Goal: Task Accomplishment & Management: Manage account settings

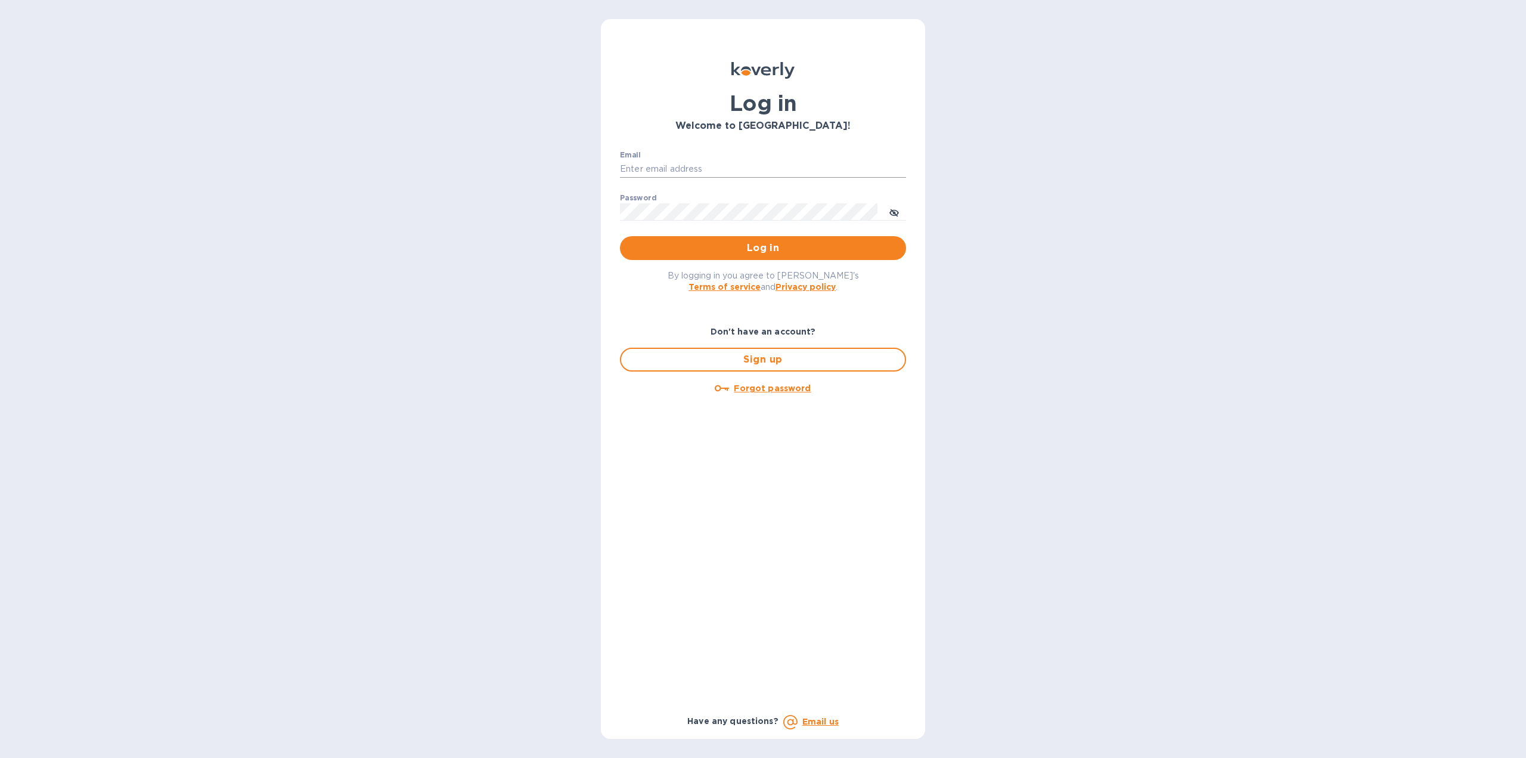
click at [670, 165] on input "Email" at bounding box center [763, 169] width 286 height 18
type input "jchaffee@vfwines.com"
click at [750, 246] on span "Log in" at bounding box center [762, 248] width 267 height 14
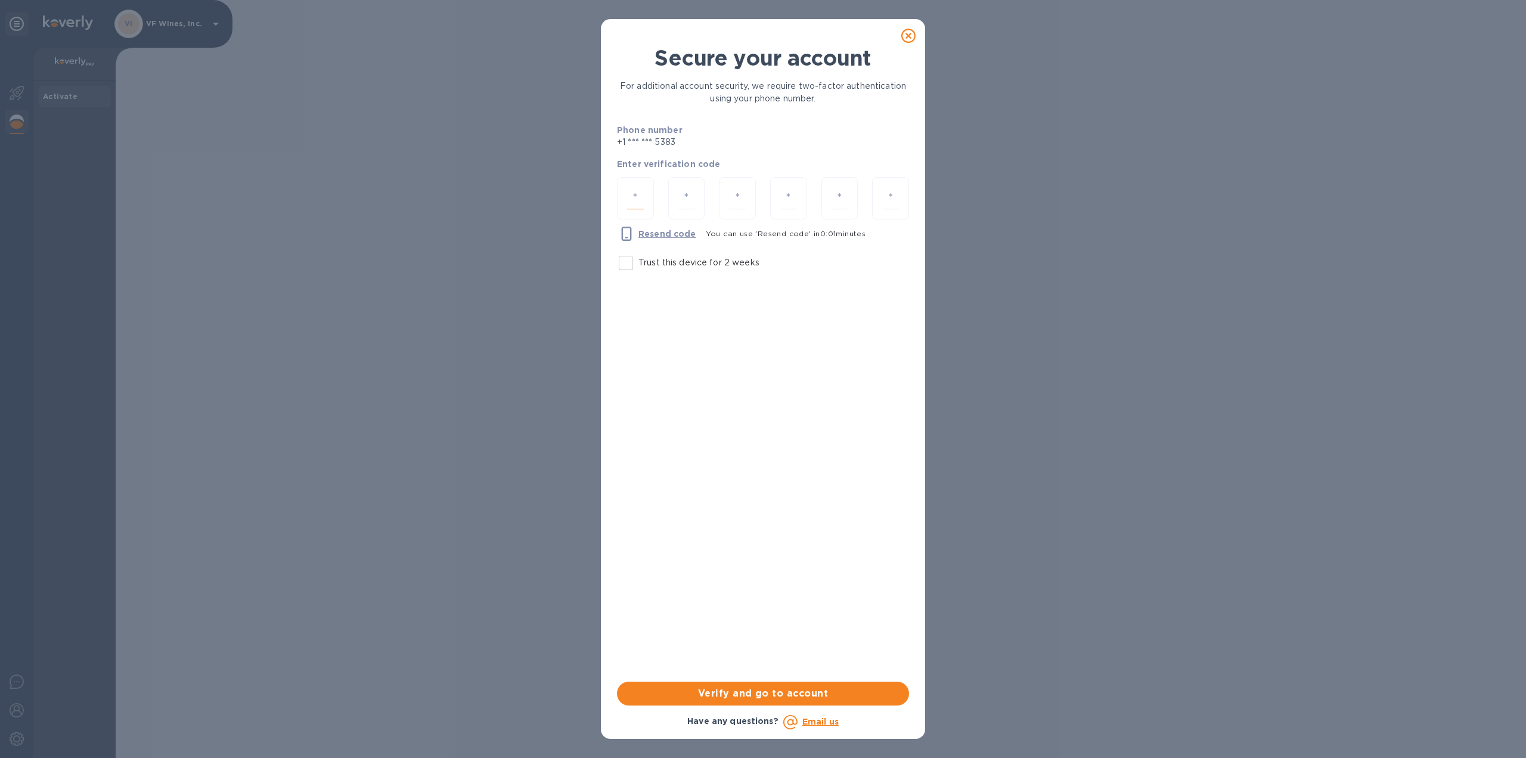
click at [628, 189] on input "number" at bounding box center [635, 198] width 17 height 22
type input "1"
type input "4"
type input "1"
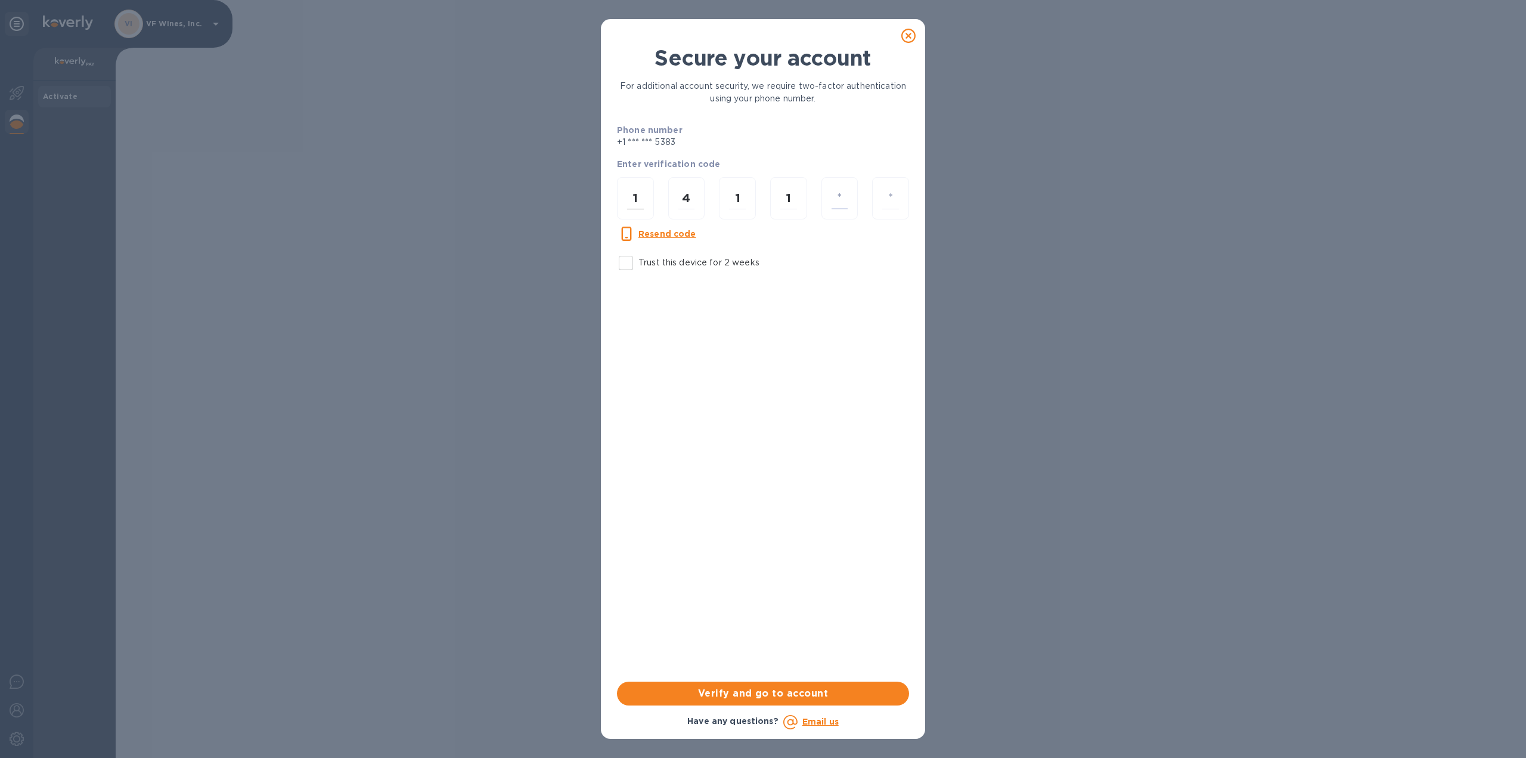
type input "0"
type input "9"
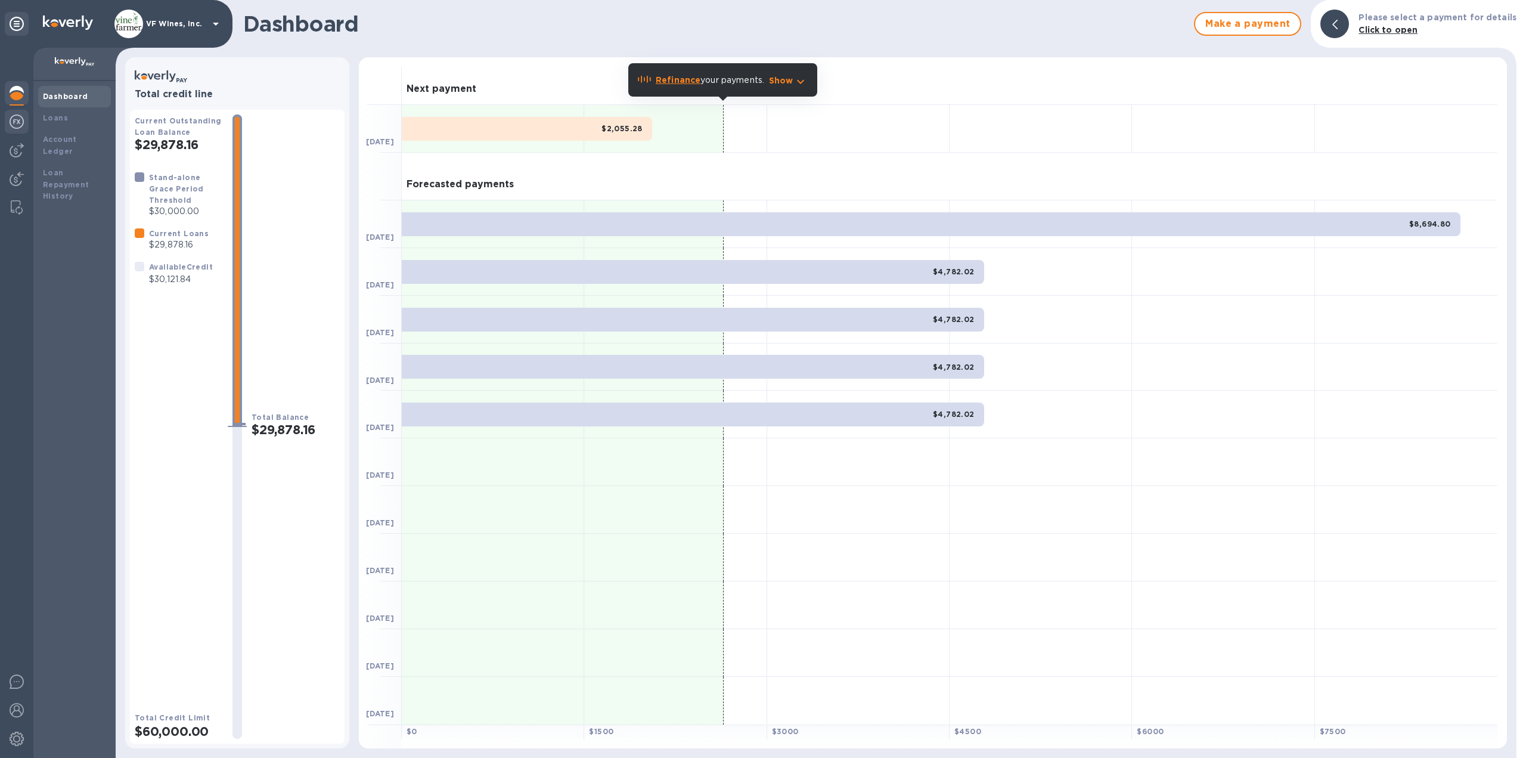
click at [16, 121] on img at bounding box center [17, 121] width 14 height 14
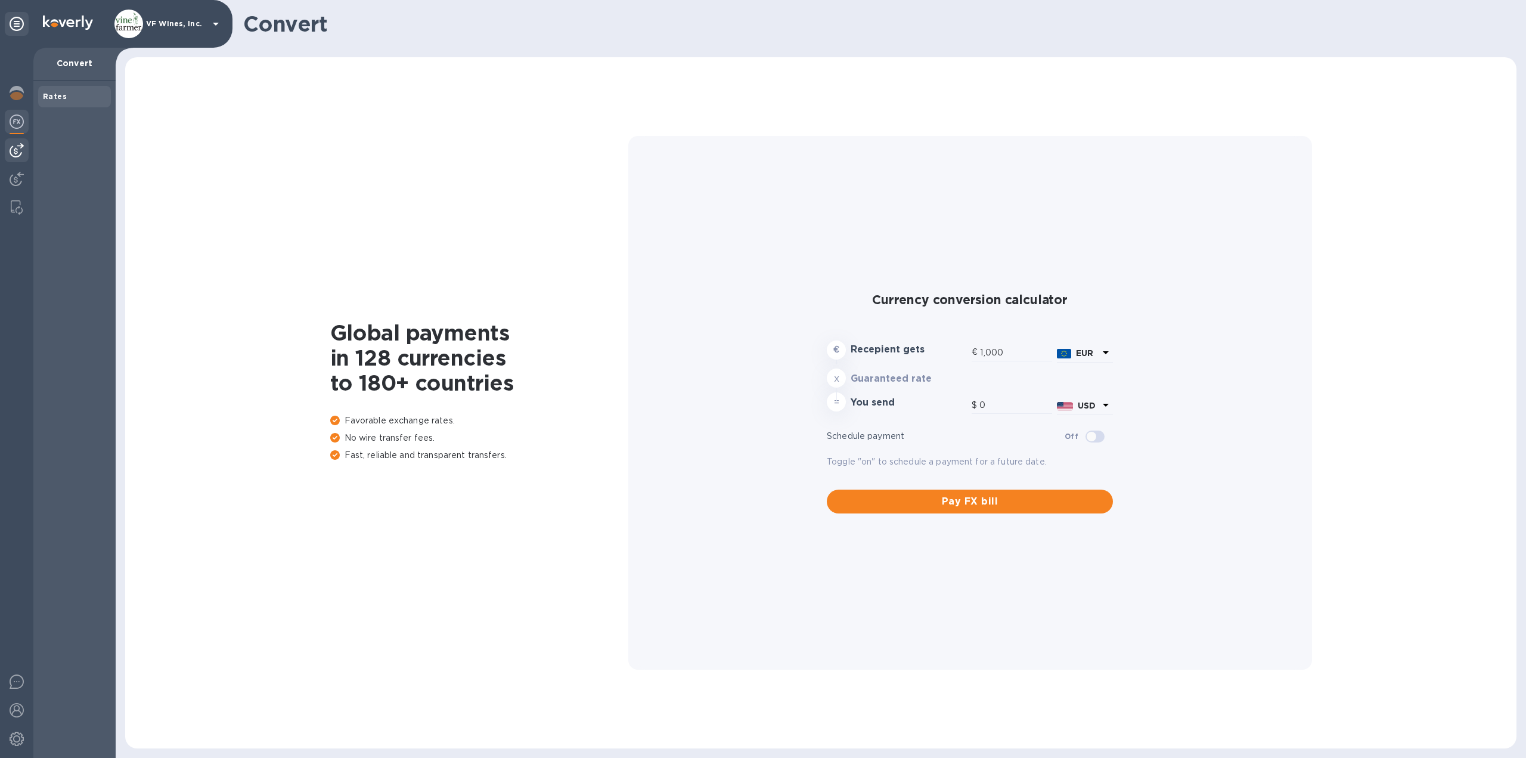
type input "1,176.34"
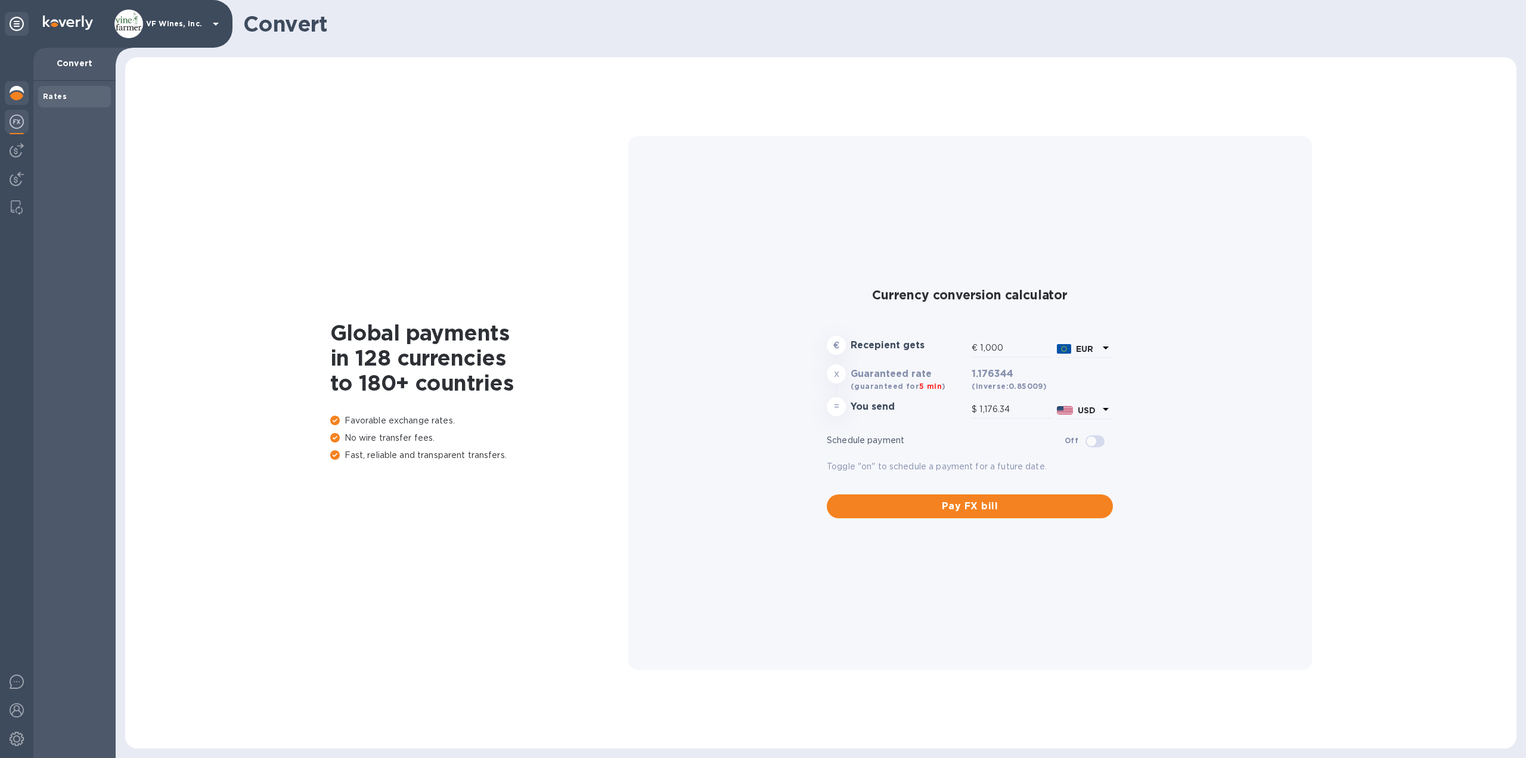
click at [15, 97] on img at bounding box center [17, 93] width 14 height 14
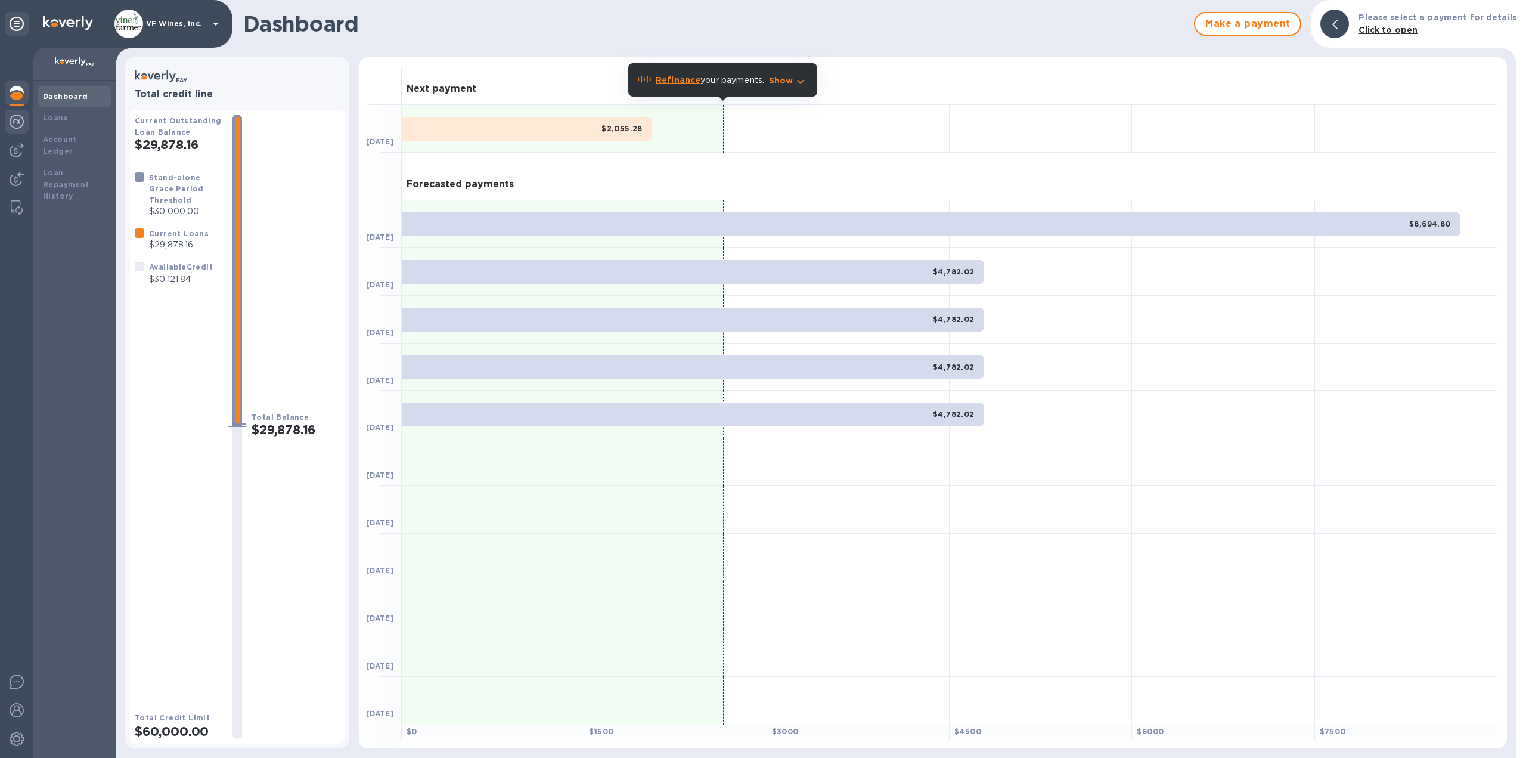
click at [13, 119] on img at bounding box center [17, 121] width 14 height 14
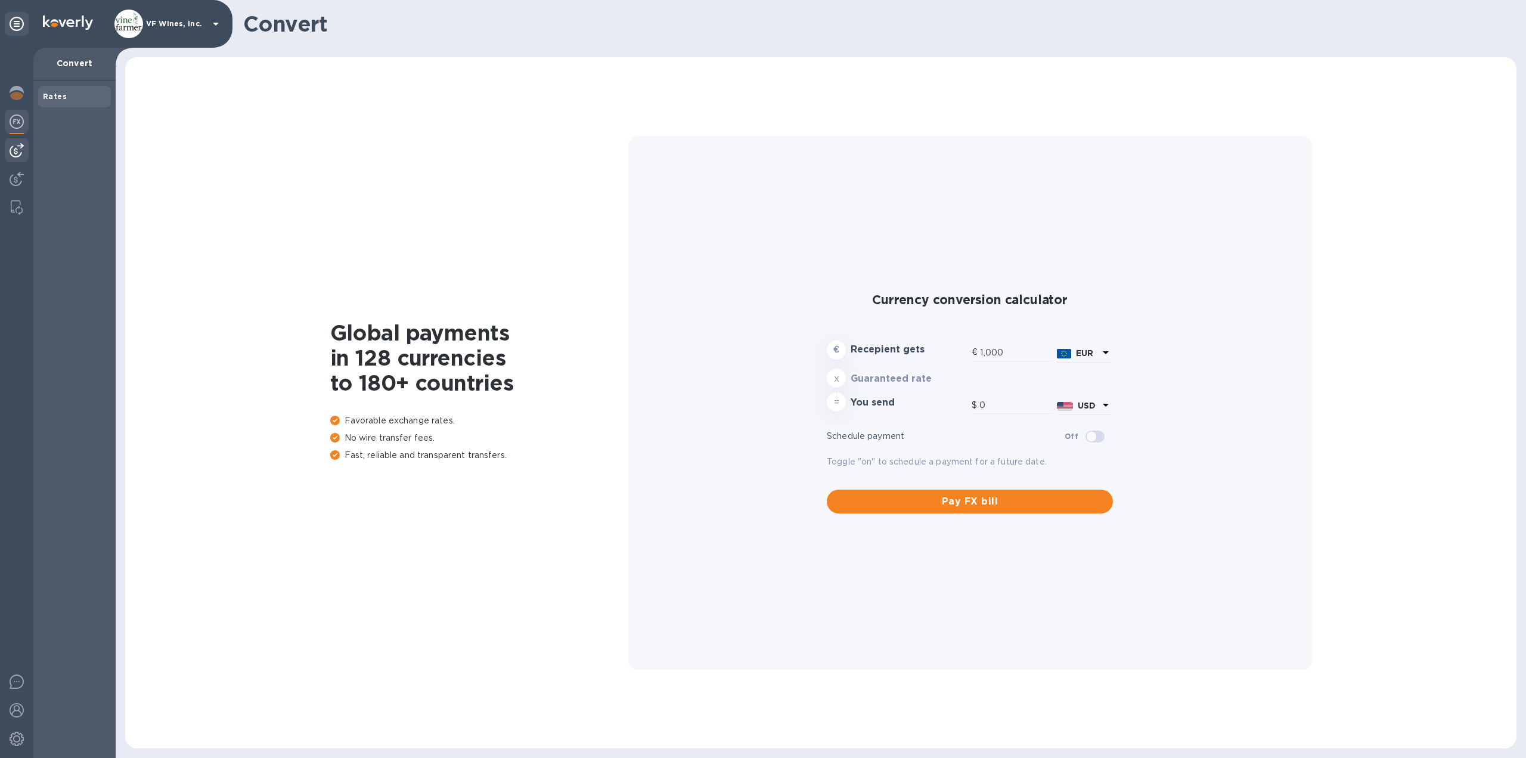
click at [11, 149] on img at bounding box center [17, 150] width 14 height 14
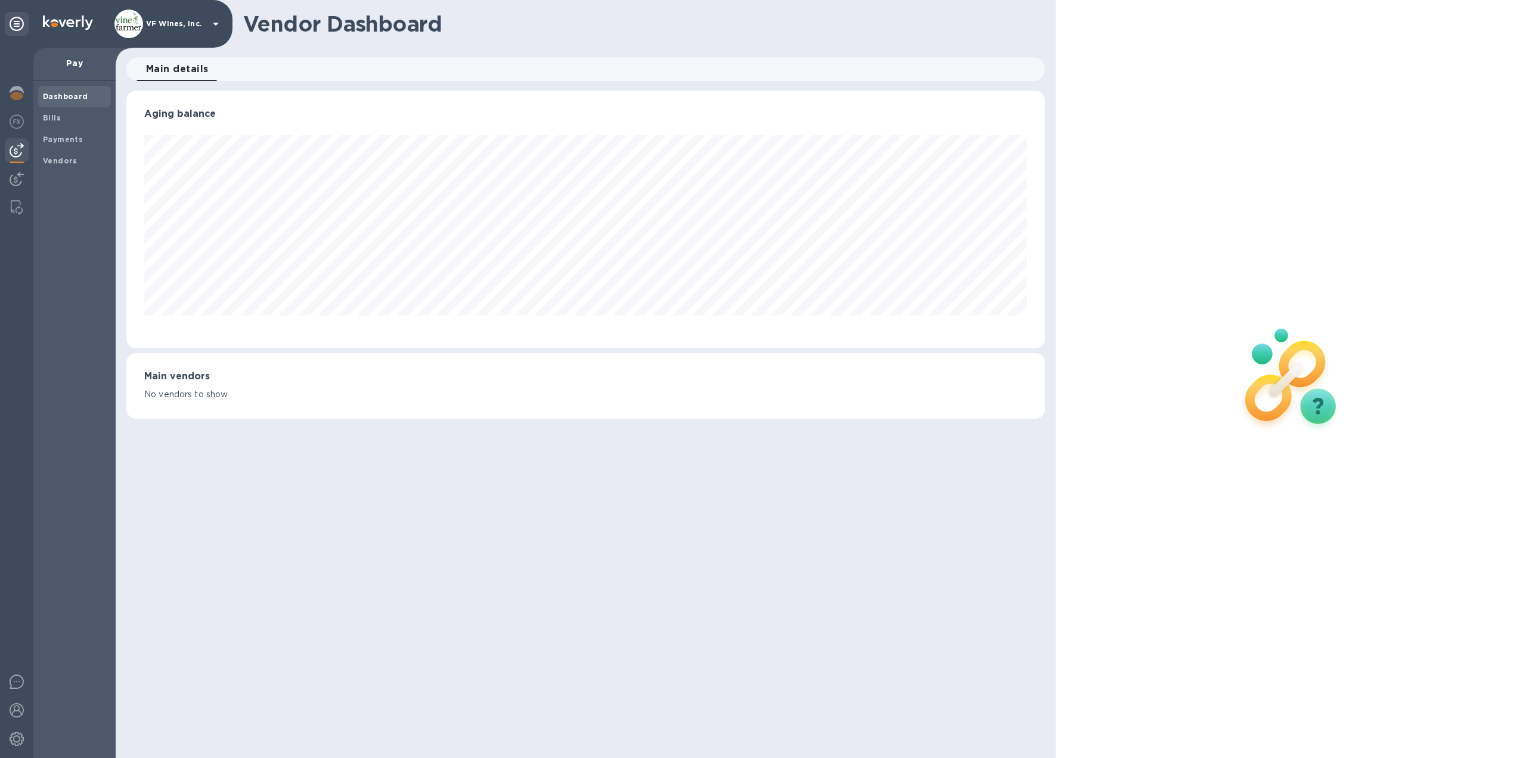
scroll to position [258, 919]
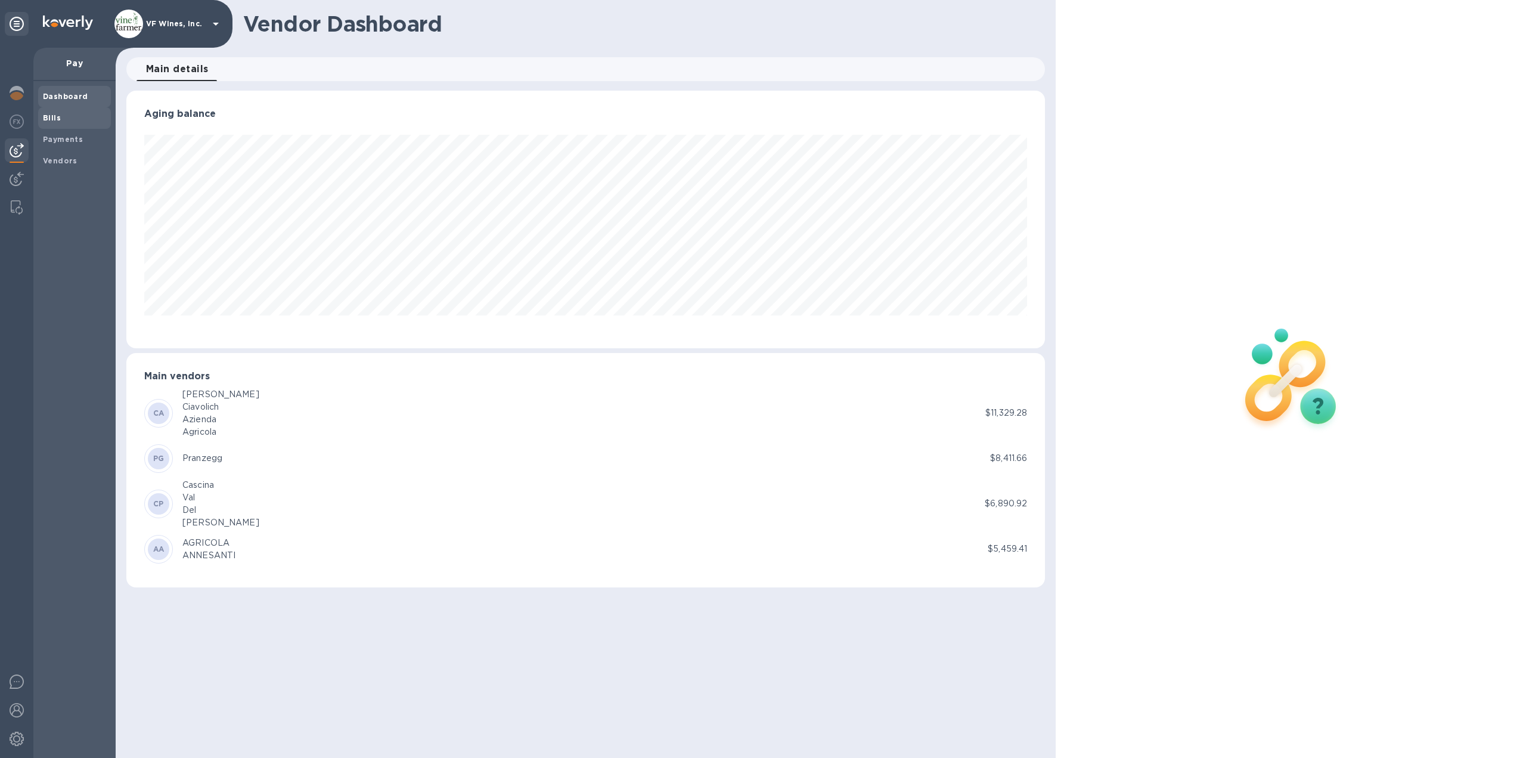
click at [54, 123] on span "Bills" at bounding box center [52, 118] width 18 height 12
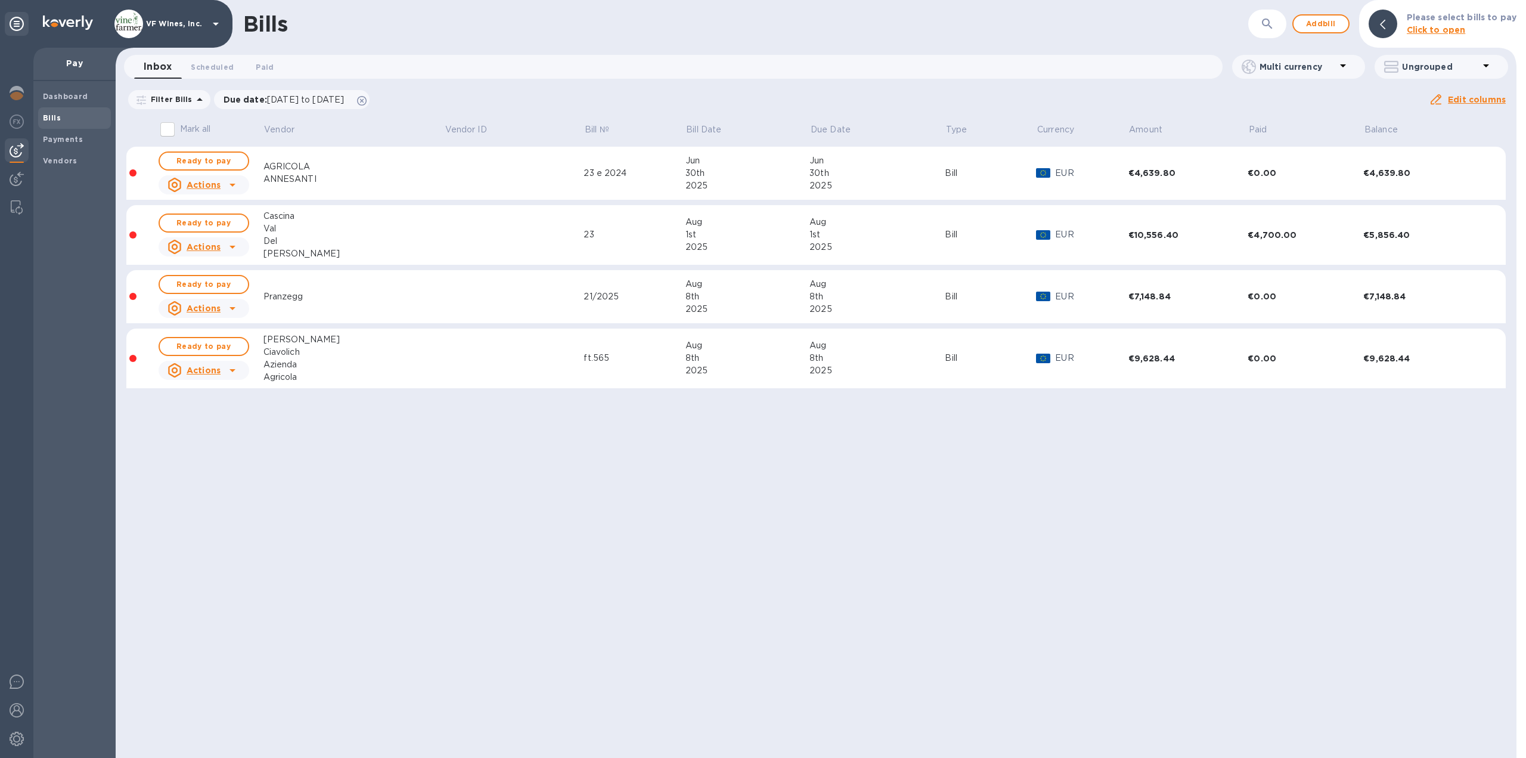
click at [818, 318] on tbody "Ready to pay Actions AGRICOLA ANNESANTI 23 e [DATE] [DATE] 2025 Bill EUR €4,639…" at bounding box center [815, 273] width 1379 height 253
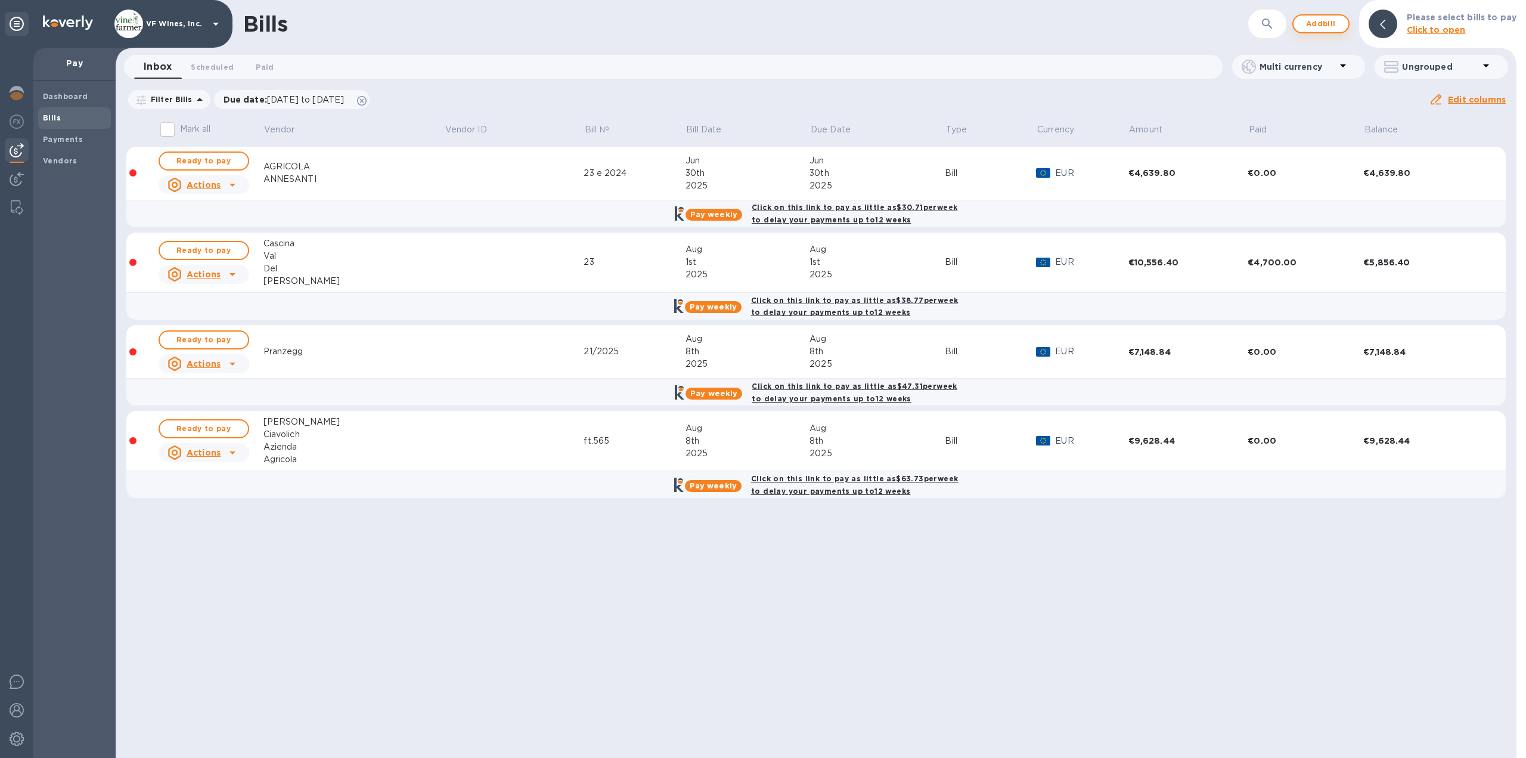
click at [1331, 26] on span "Add bill" at bounding box center [1321, 24] width 36 height 14
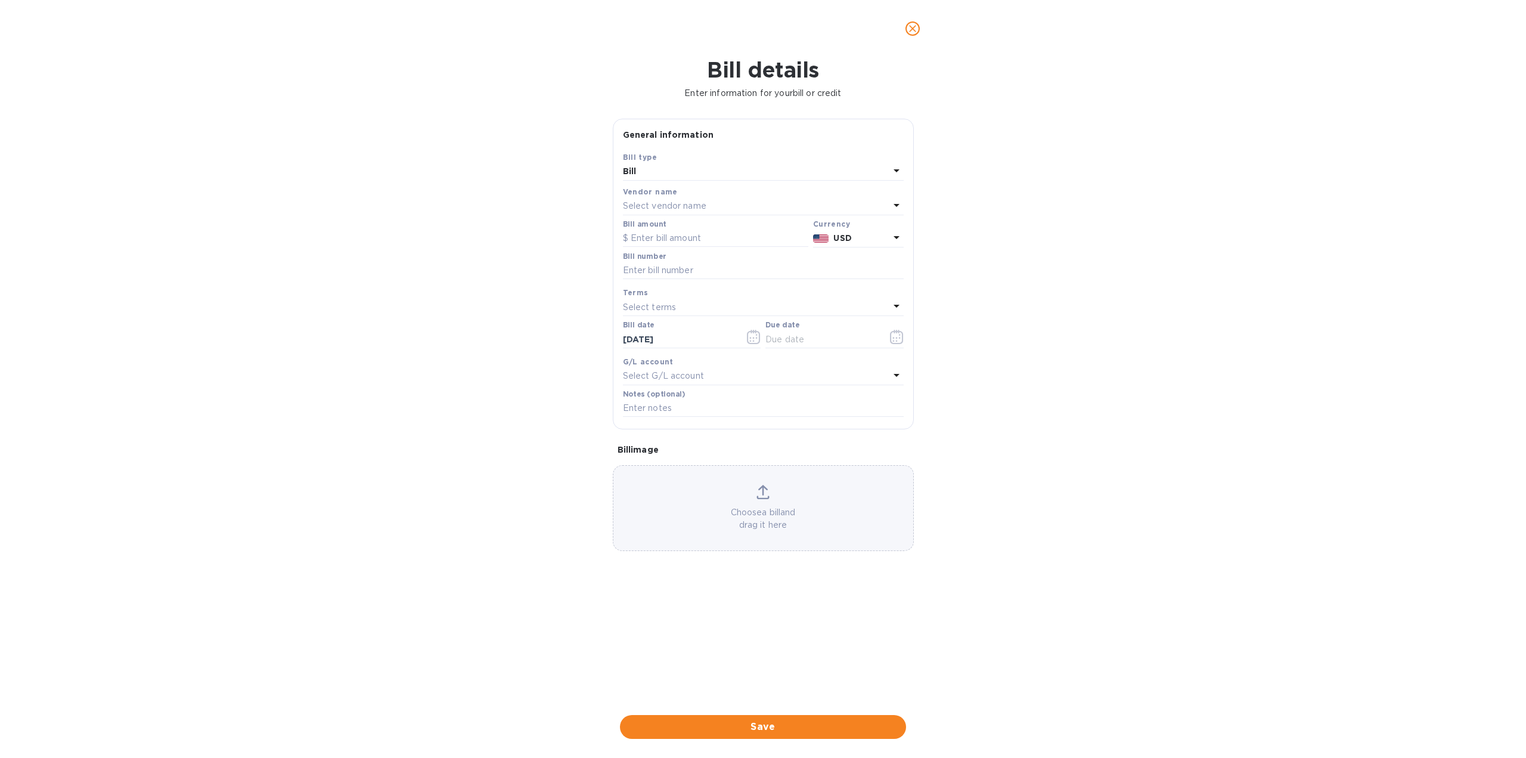
click at [749, 209] on div "Select vendor name" at bounding box center [756, 206] width 266 height 17
click at [734, 237] on input "text" at bounding box center [764, 240] width 210 height 18
type input "valfacc"
click at [690, 279] on p "Valfaccenda" at bounding box center [758, 274] width 252 height 13
click at [704, 235] on input "text" at bounding box center [715, 238] width 185 height 18
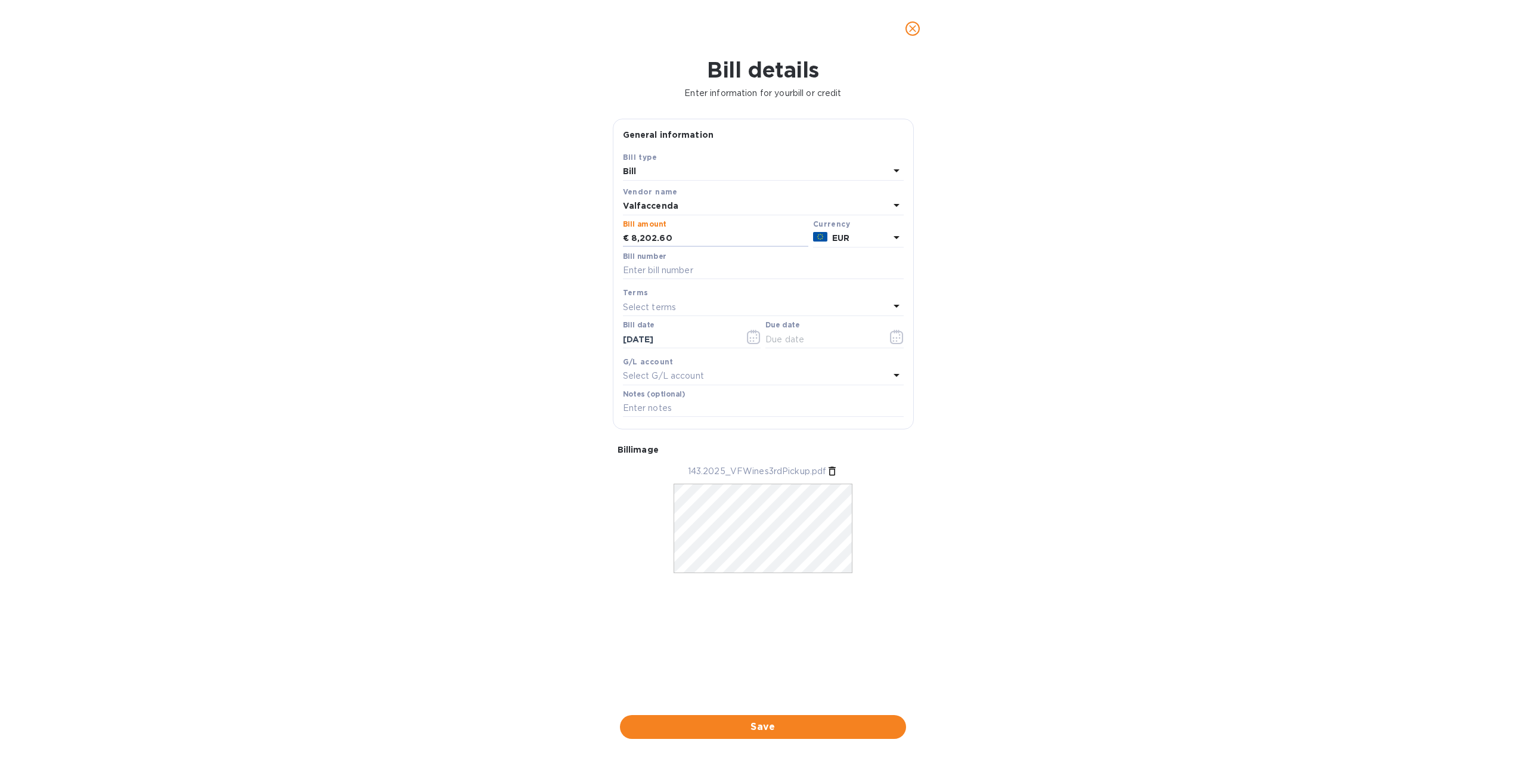
type input "8,202.60"
click at [1002, 244] on div "Bill details Enter information for your bill or credit General information Save…" at bounding box center [763, 407] width 1526 height 700
click at [765, 277] on input "text" at bounding box center [763, 271] width 281 height 18
type input "[DATE]"
click at [1074, 274] on div "Bill details Enter information for your bill or credit General information Save…" at bounding box center [763, 407] width 1526 height 700
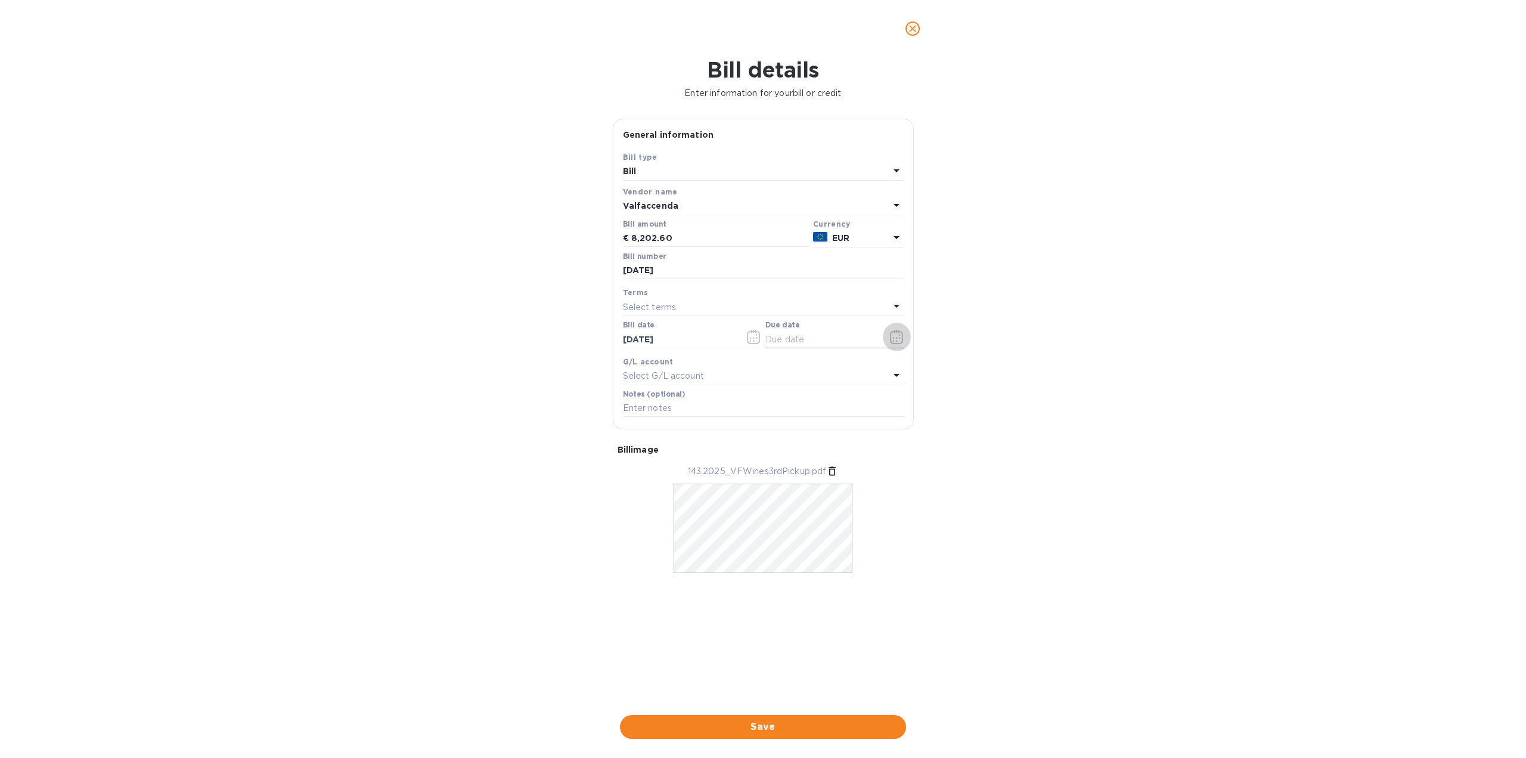
click at [898, 335] on icon "button" at bounding box center [897, 337] width 14 height 14
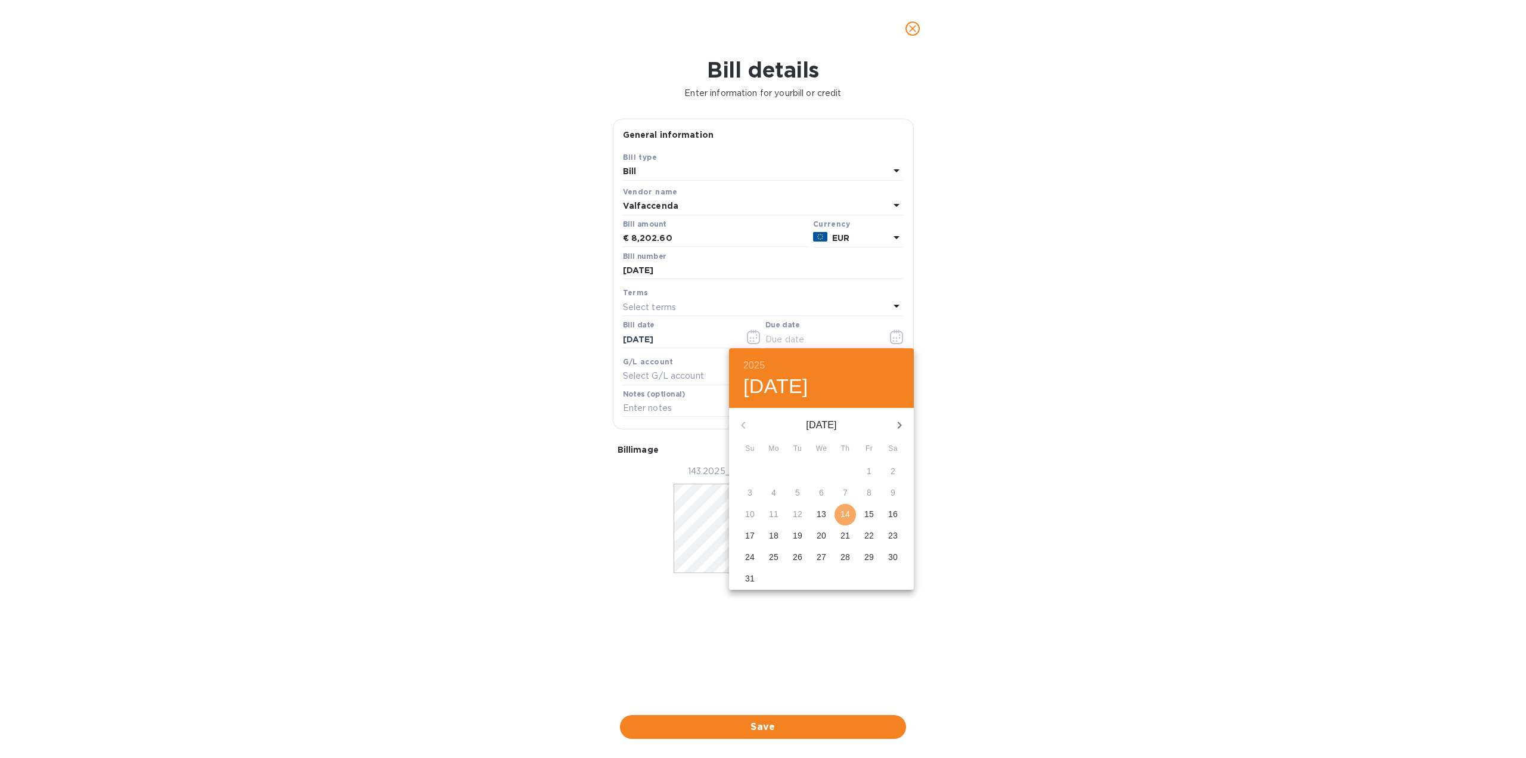
click at [843, 507] on button "14" at bounding box center [845, 514] width 21 height 21
type input "[DATE]"
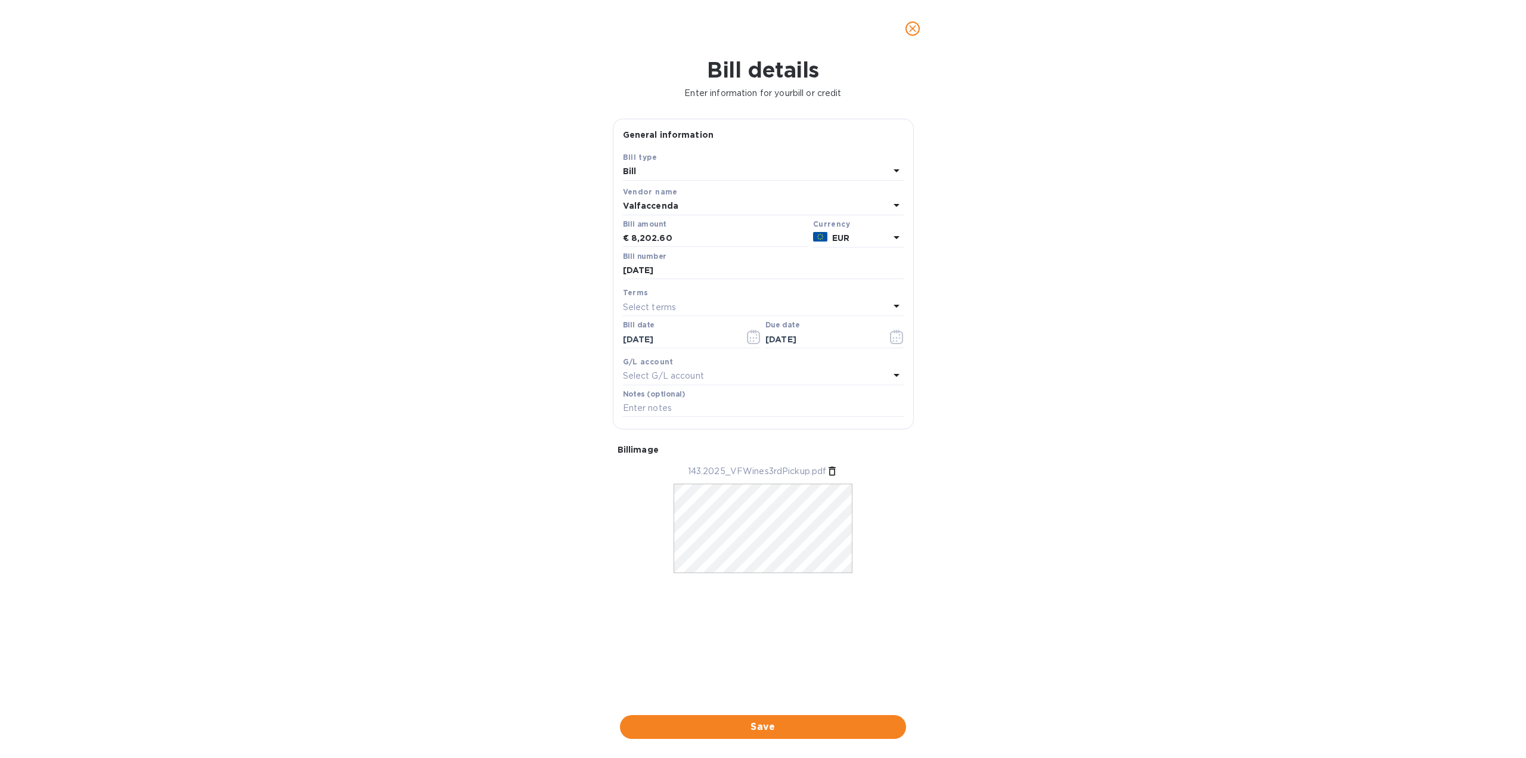
click at [1052, 414] on div "Bill details Enter information for your bill or credit General information Save…" at bounding box center [763, 407] width 1526 height 700
drag, startPoint x: 753, startPoint y: 724, endPoint x: 756, endPoint y: 718, distance: 6.4
click at [755, 724] on span "Save" at bounding box center [762, 726] width 267 height 14
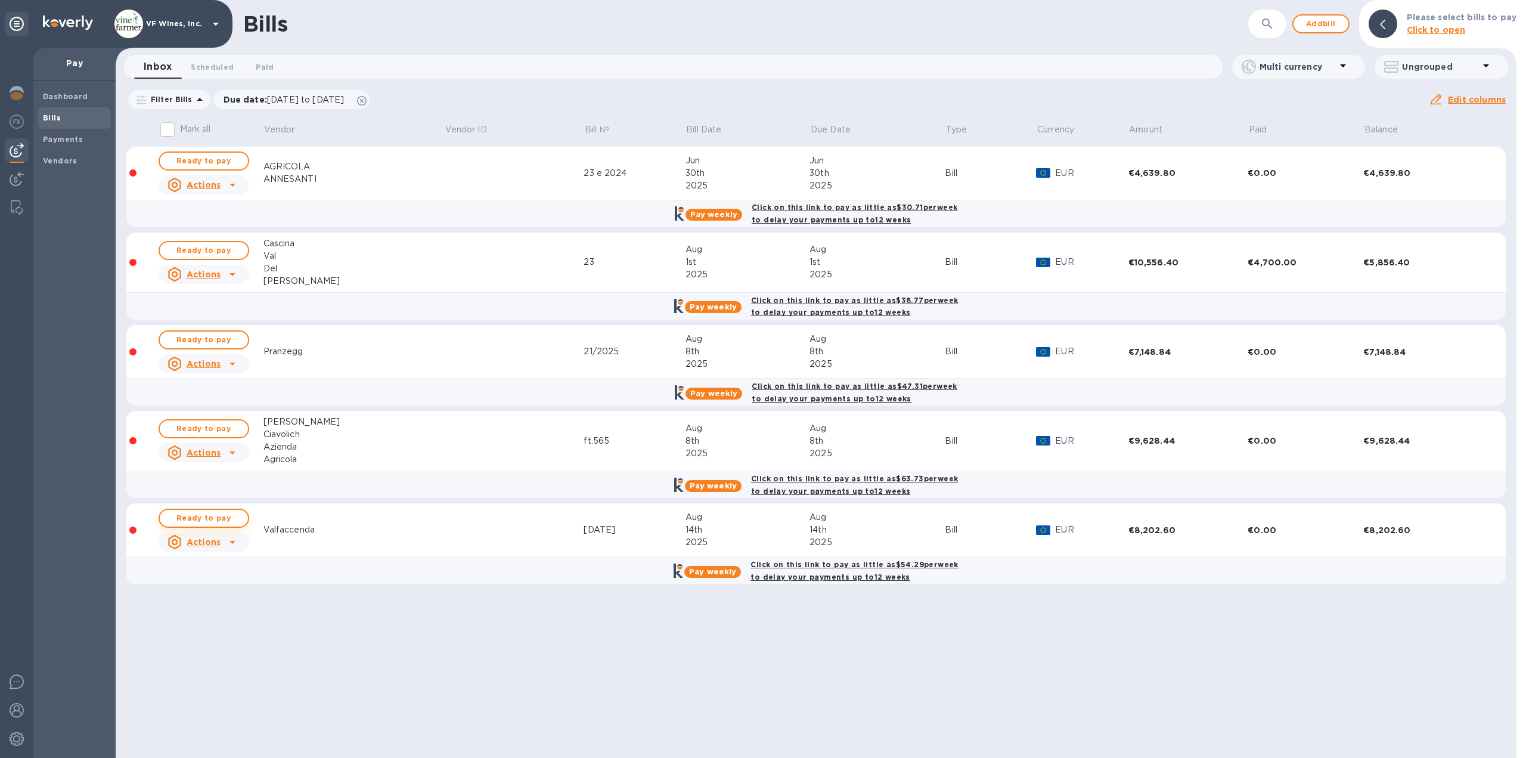
click at [201, 516] on span "Ready to pay" at bounding box center [203, 518] width 69 height 14
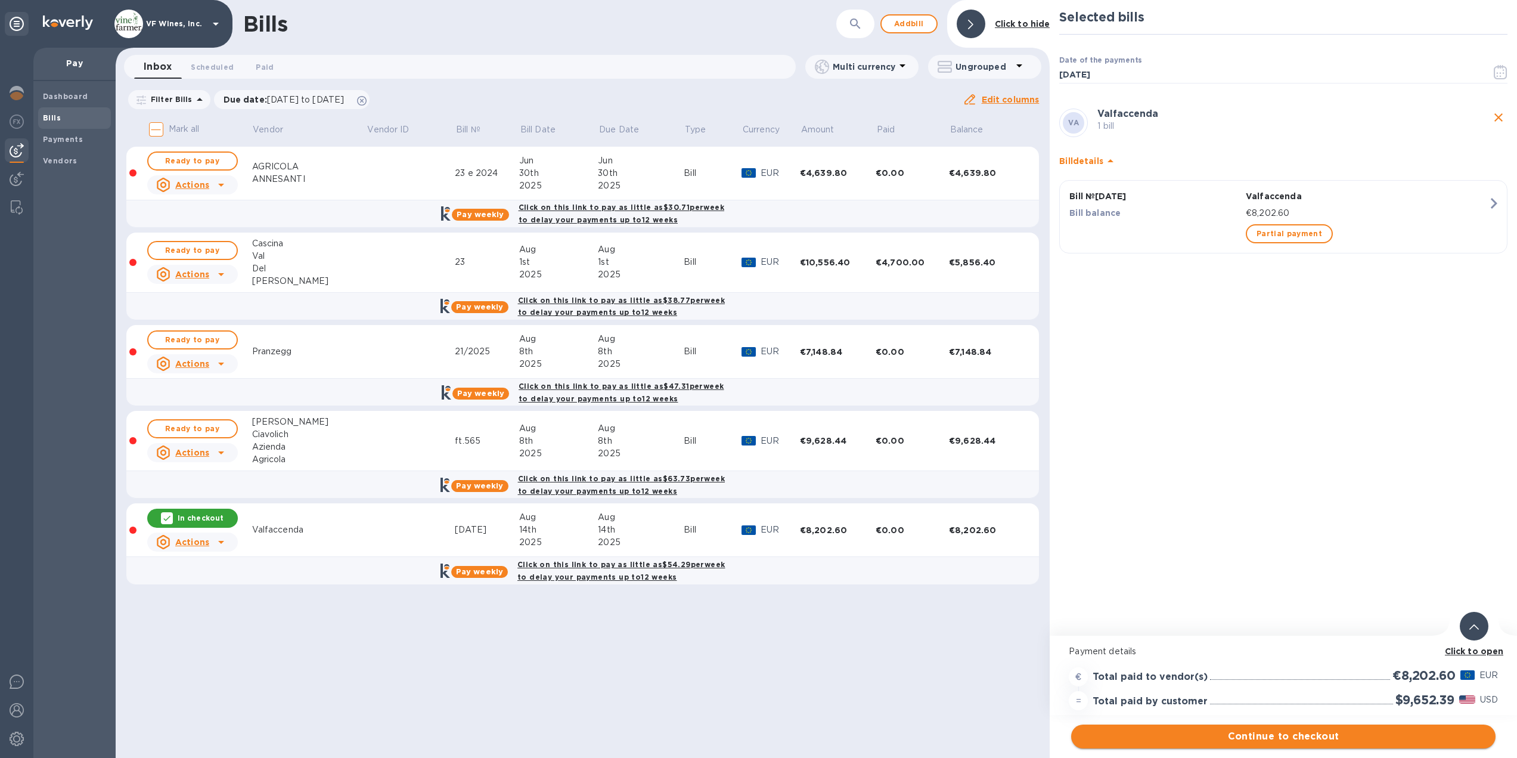
click at [1307, 737] on span "Continue to checkout" at bounding box center [1283, 736] width 405 height 14
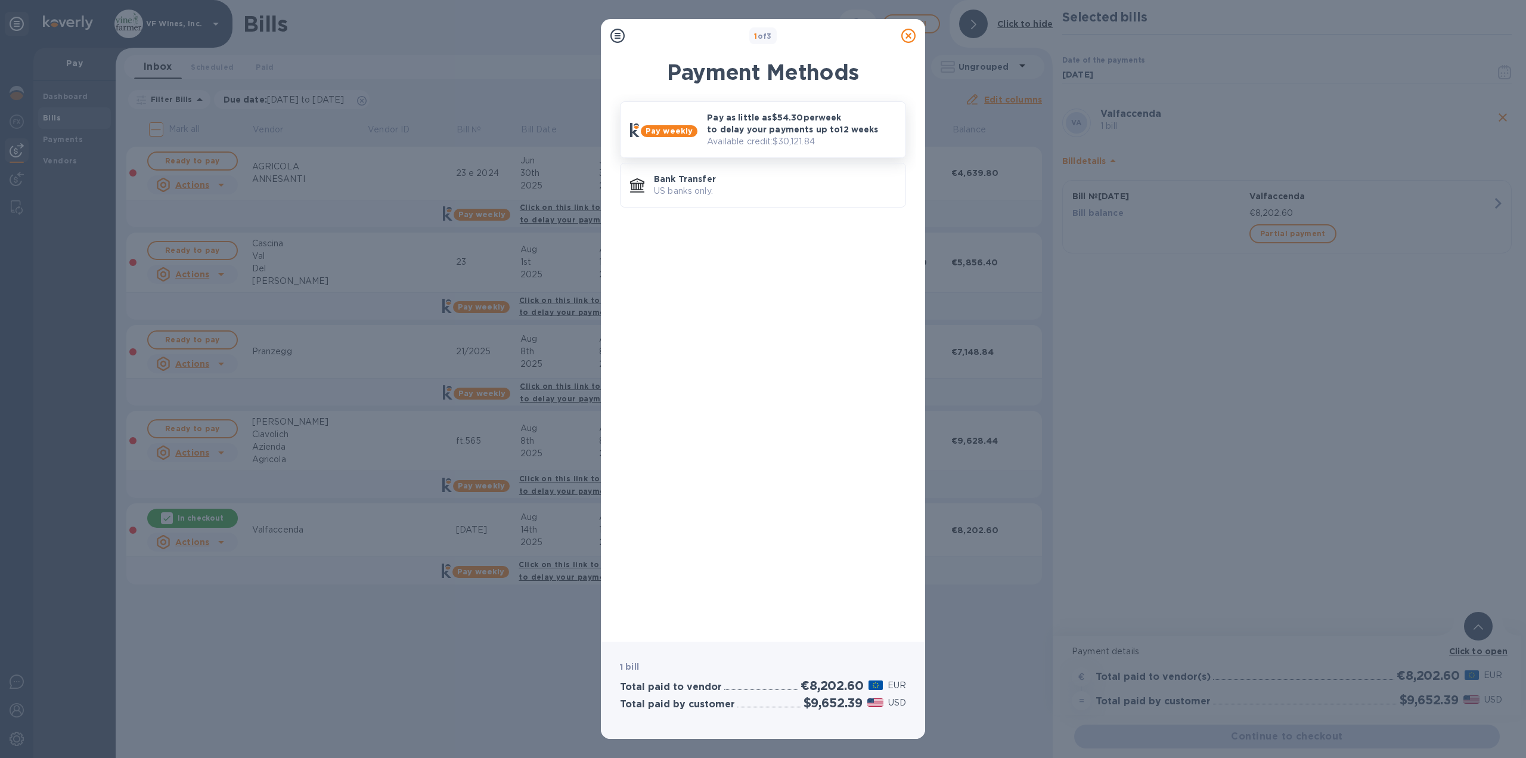
click at [717, 136] on p "Available credit: $30,121.84" at bounding box center [801, 141] width 189 height 13
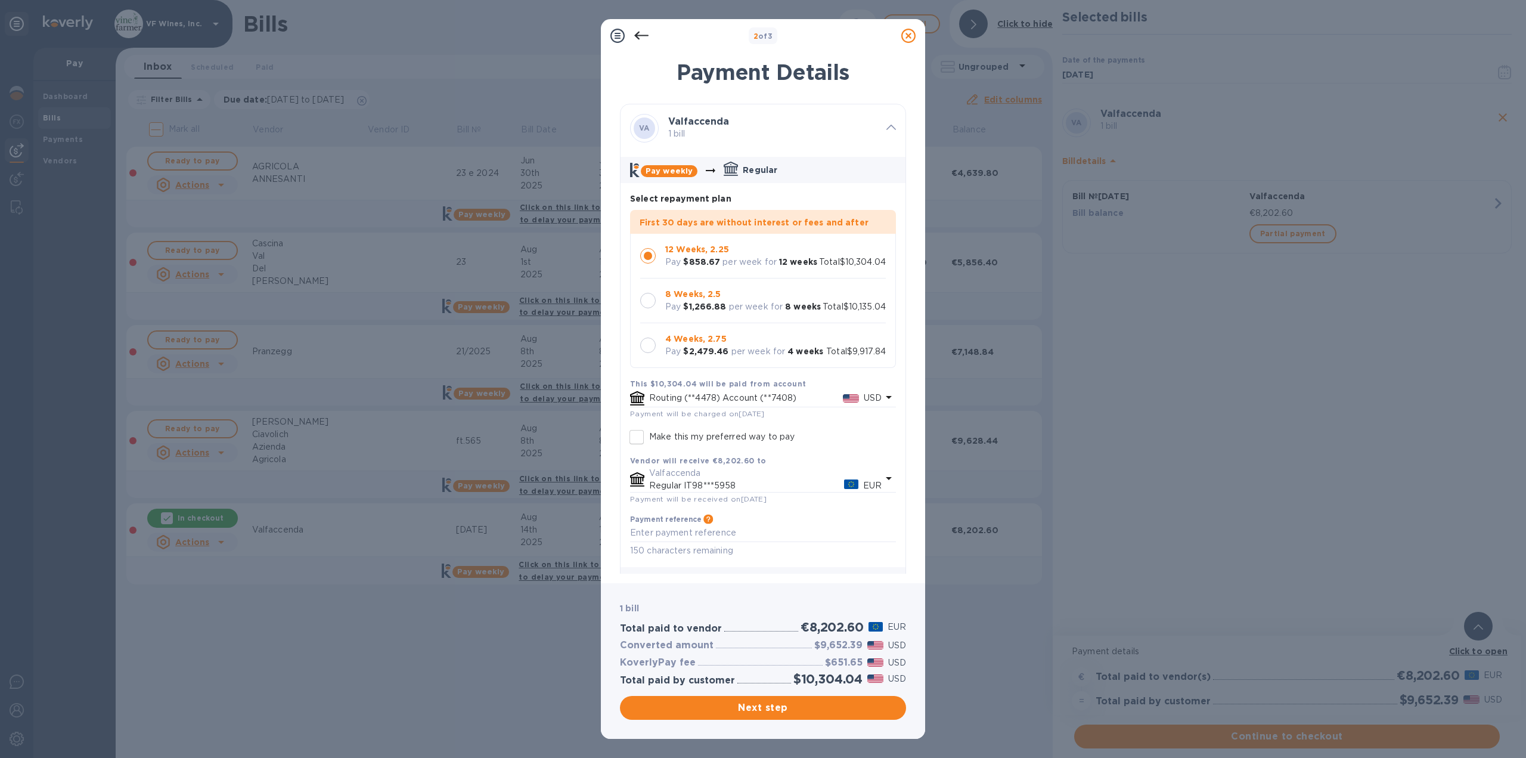
scroll to position [35, 0]
click at [645, 337] on div at bounding box center [647, 344] width 15 height 15
click at [741, 706] on span "Next step" at bounding box center [762, 707] width 267 height 14
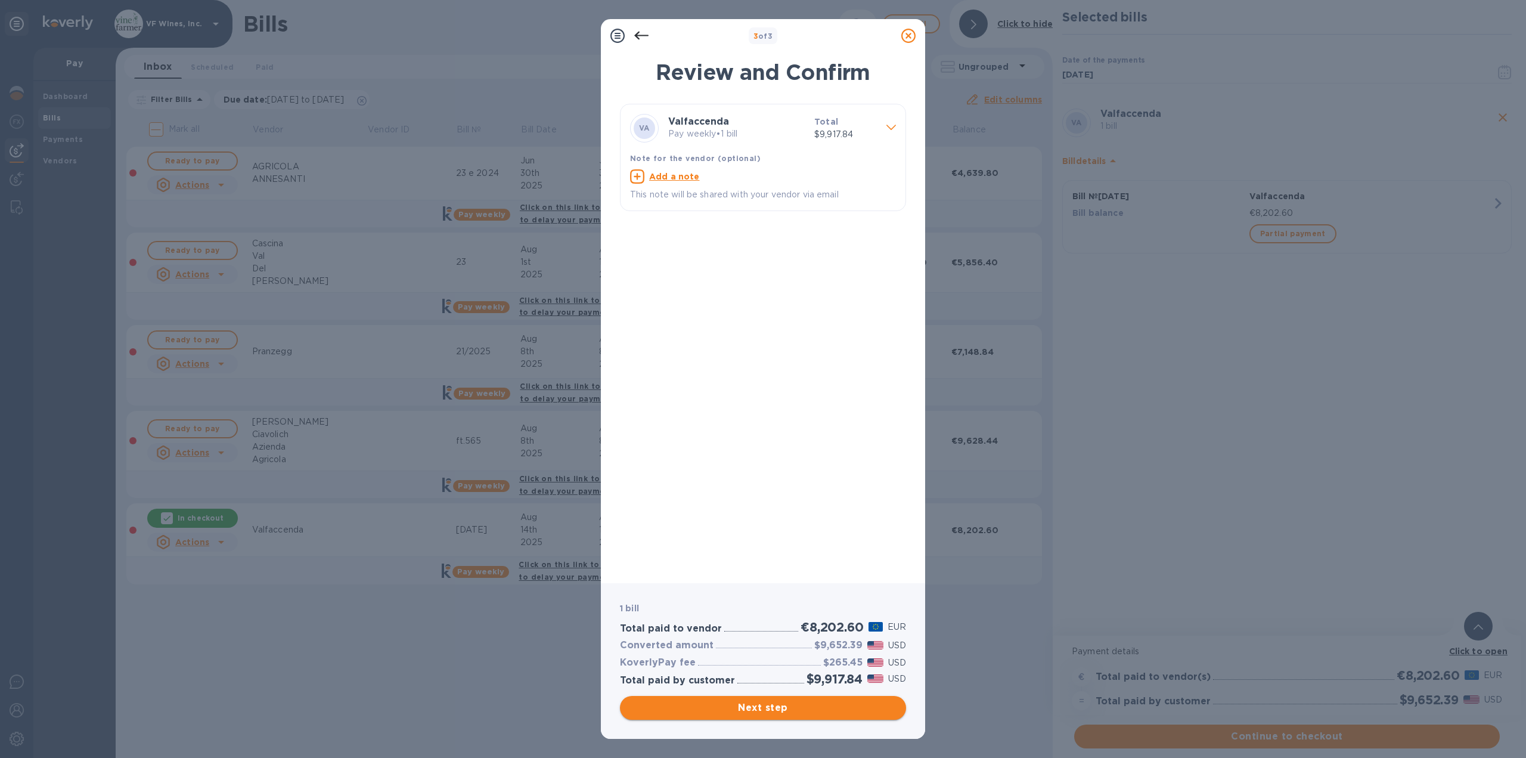
click at [764, 705] on span "Next step" at bounding box center [762, 707] width 267 height 14
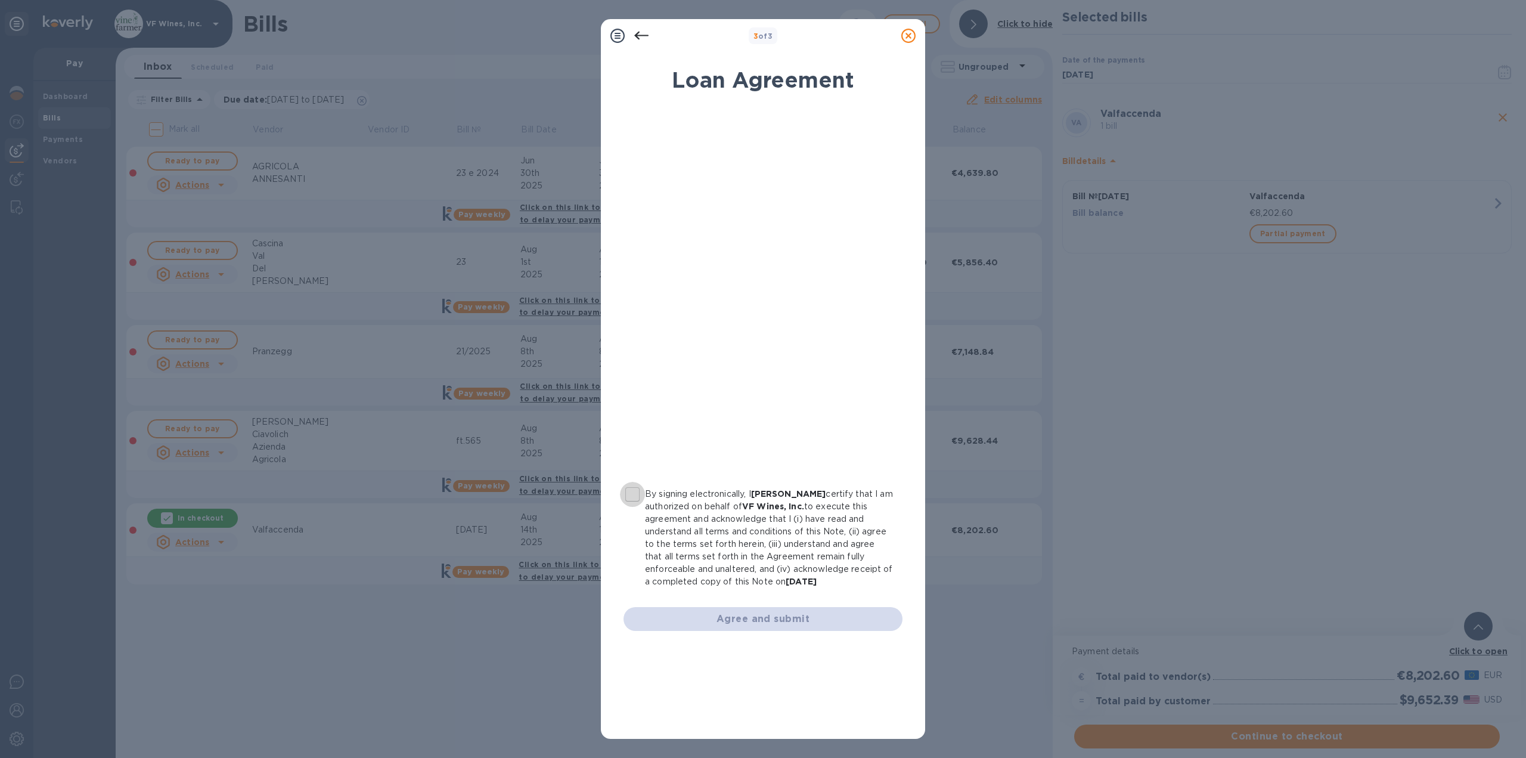
click at [636, 493] on input "By signing electronically, I [PERSON_NAME] certify that I am authorized on beha…" at bounding box center [632, 494] width 25 height 25
checkbox input "true"
click at [779, 622] on span "Agree and submit" at bounding box center [763, 619] width 260 height 14
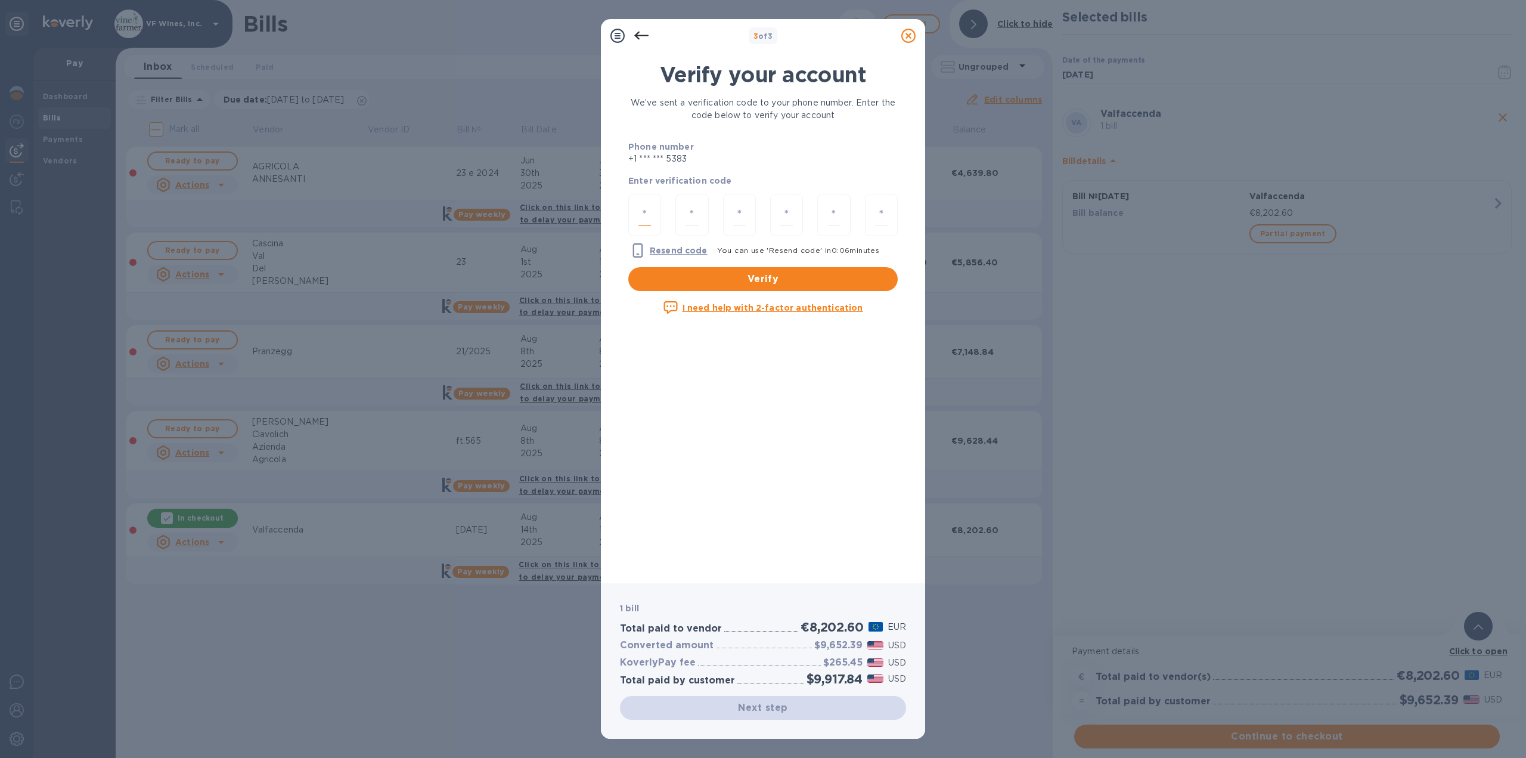
click at [649, 219] on input "number" at bounding box center [644, 215] width 13 height 22
type input "2"
type input "5"
type input "4"
type input "0"
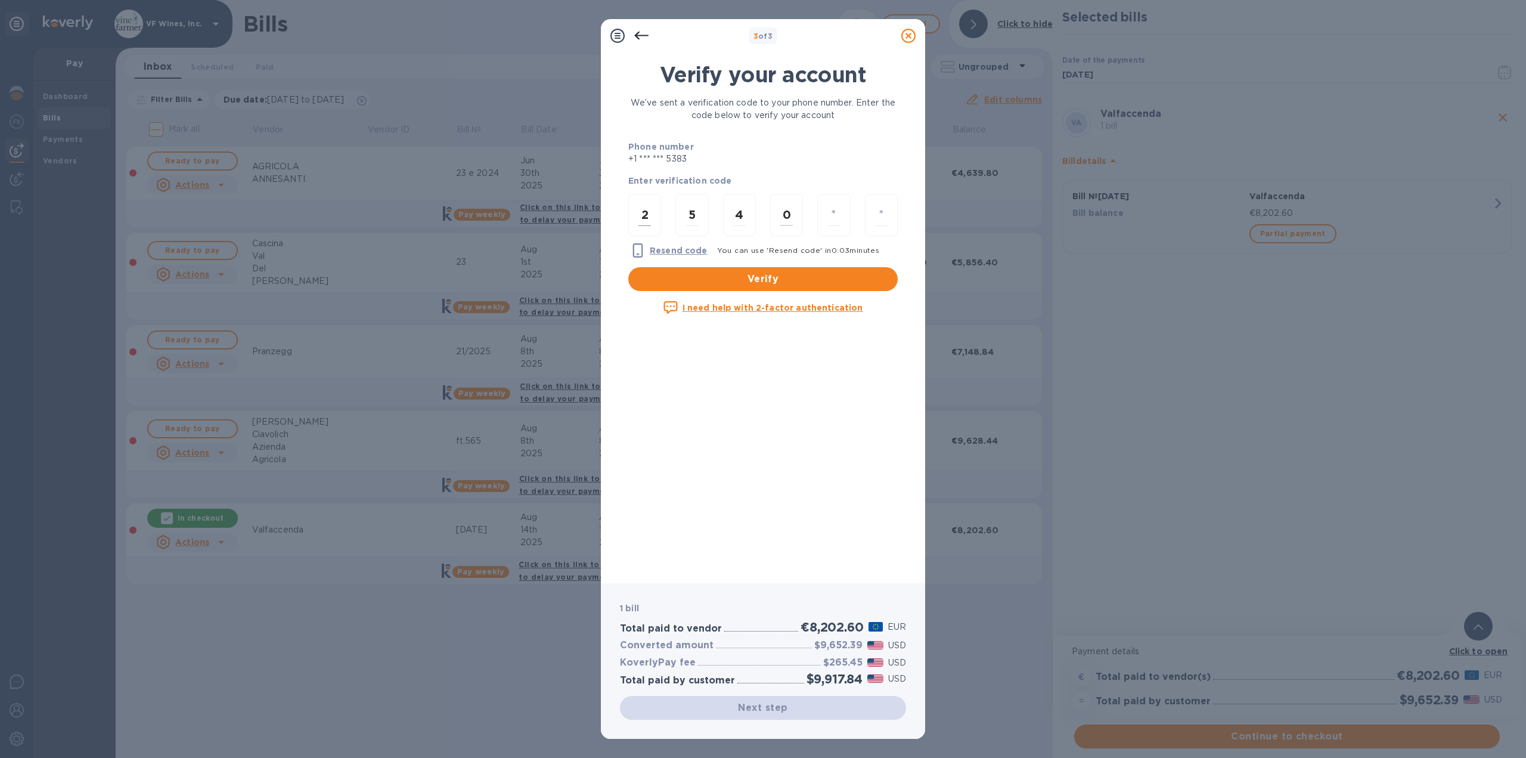
type input "2"
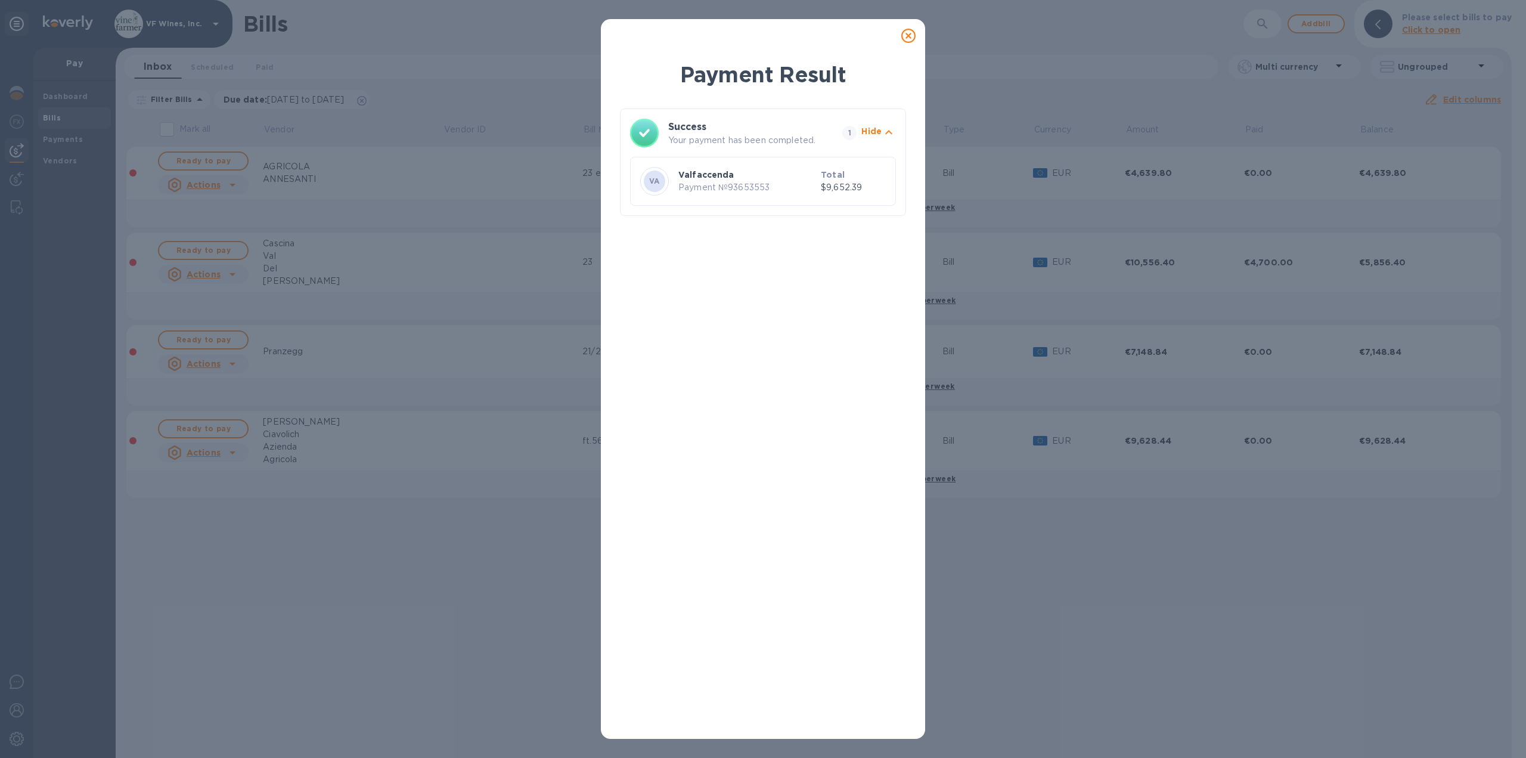
click at [914, 35] on icon at bounding box center [908, 36] width 14 height 14
